Goal: Find specific fact: Find specific fact

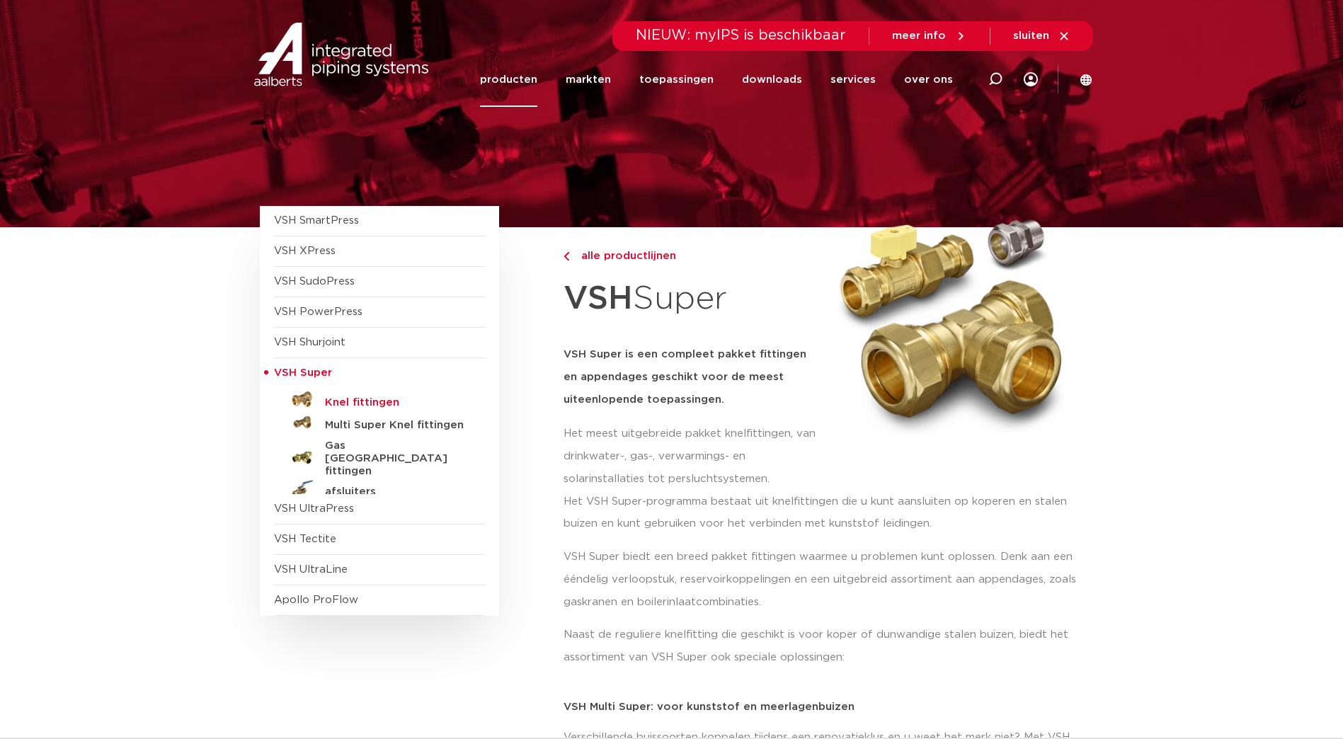
click at [355, 399] on h5 "Knel fittingen" at bounding box center [395, 403] width 140 height 13
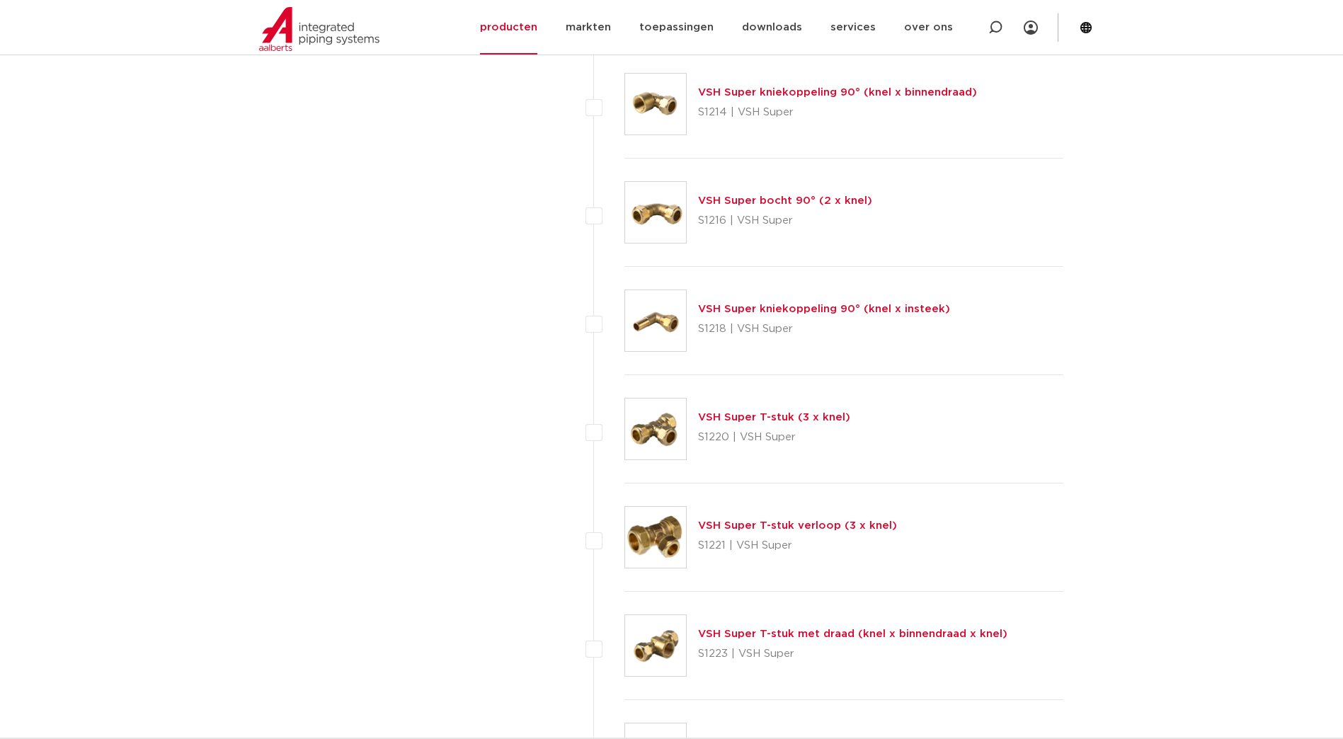
scroll to position [1699, 0]
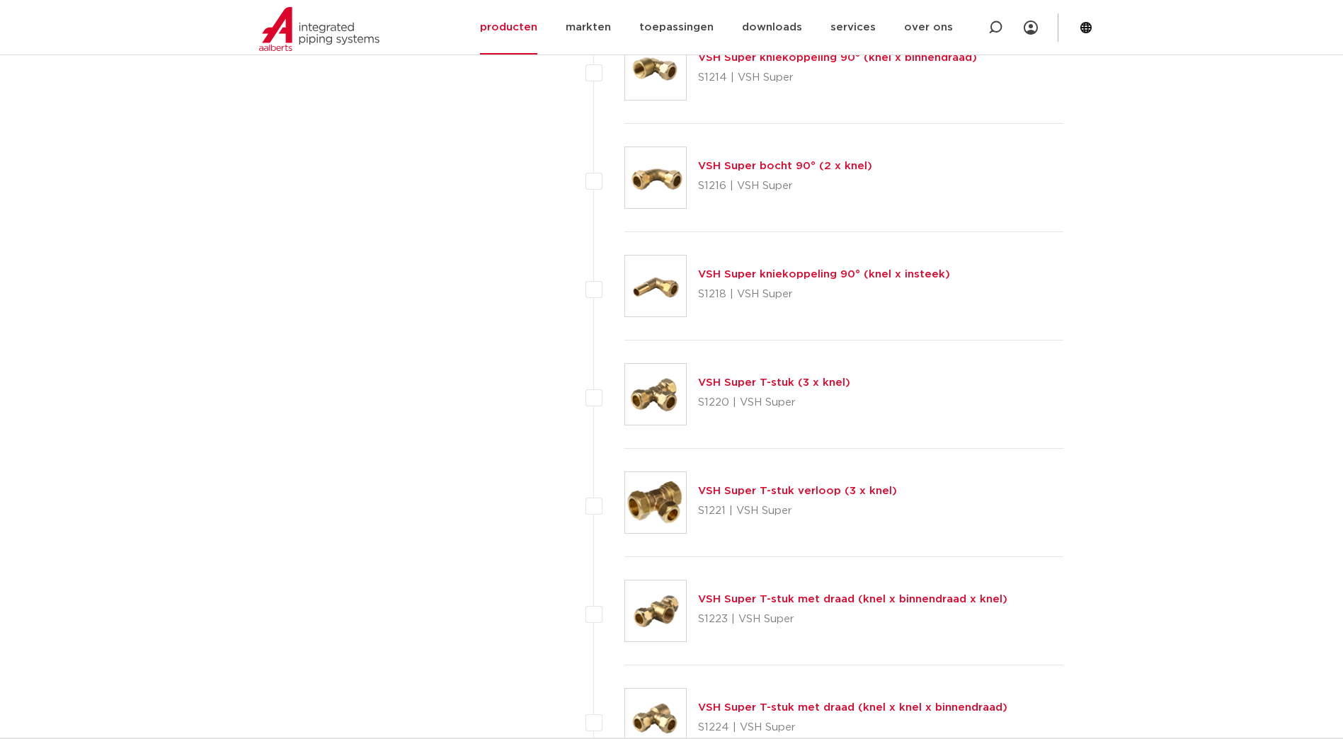
click at [821, 602] on link "VSH Super T-stuk met draad (knel x binnendraad x knel)" at bounding box center [852, 599] width 309 height 11
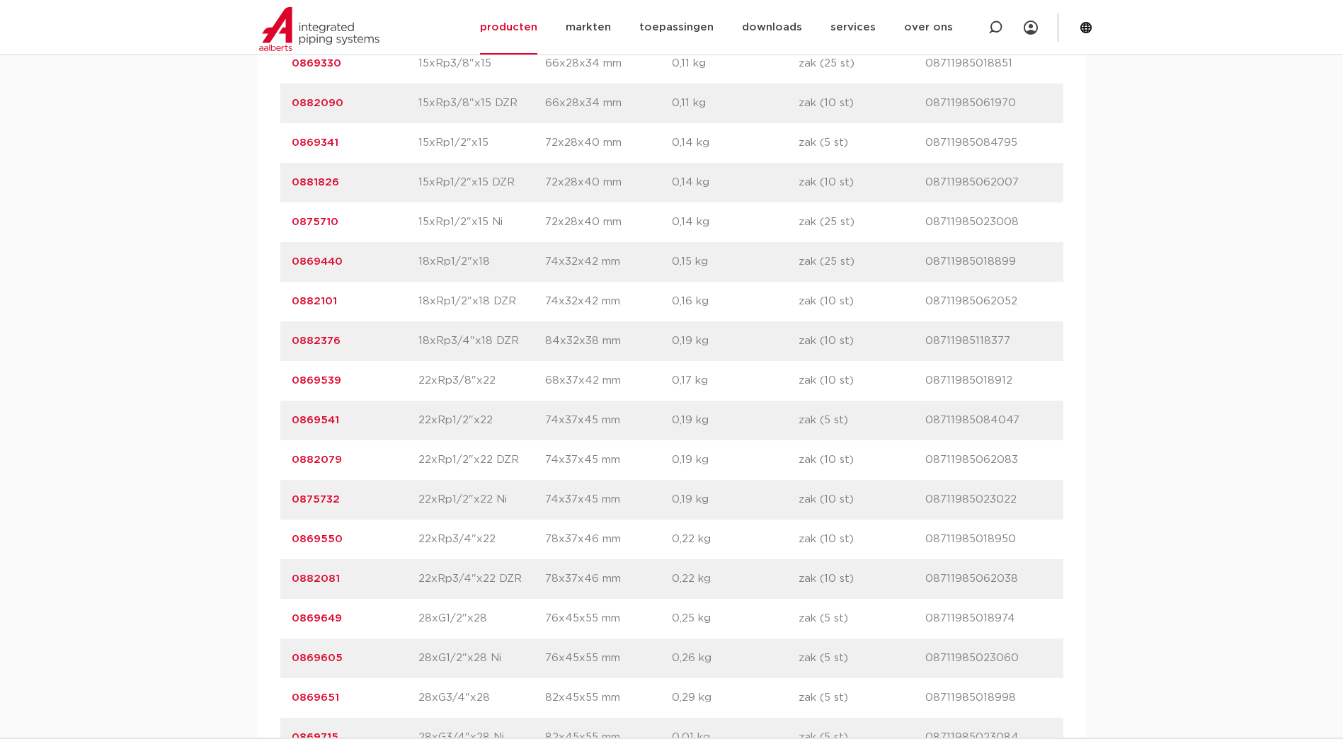
scroll to position [1416, 0]
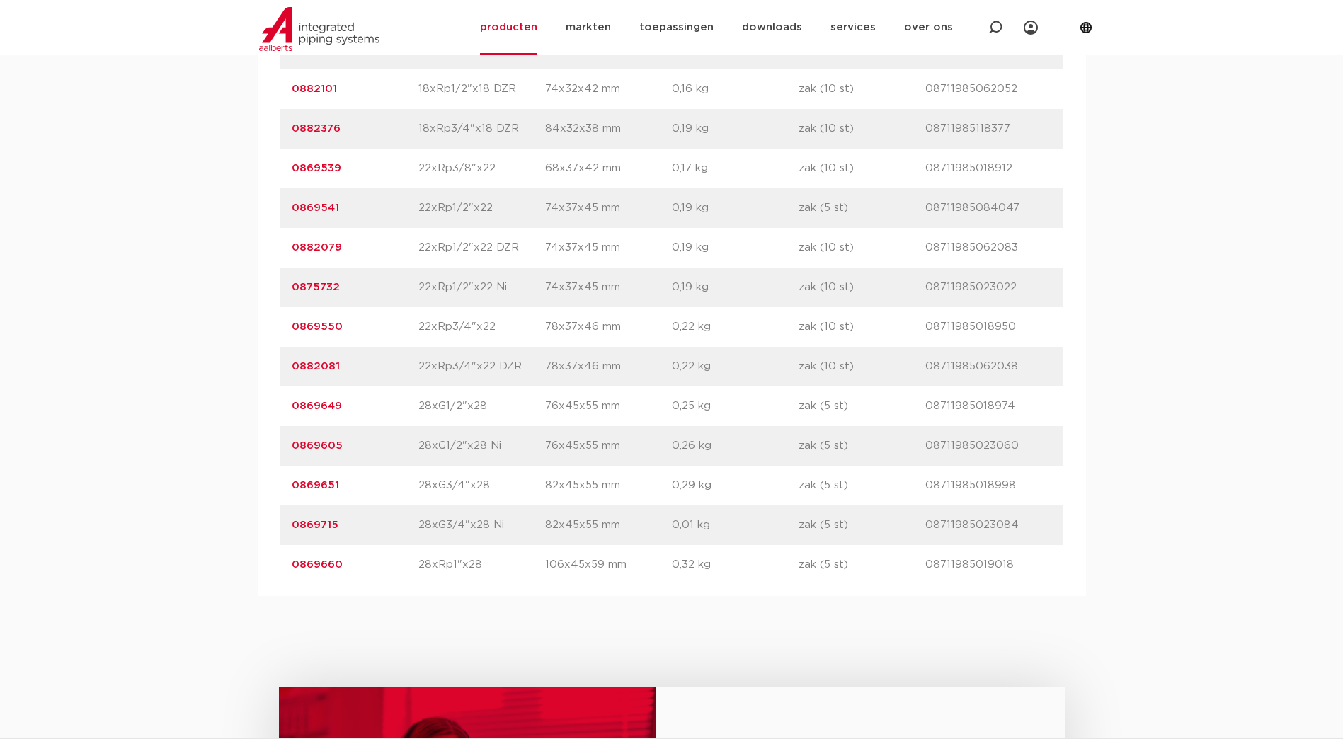
drag, startPoint x: 355, startPoint y: 409, endPoint x: 265, endPoint y: 405, distance: 90.0
click at [265, 405] on div "artikelnummer afmeting [GEOGRAPHIC_DATA] gewicht verpakking gtin artikelnummer …" at bounding box center [672, 109] width 828 height 974
copy link "0869649"
